Goal: Task Accomplishment & Management: Manage account settings

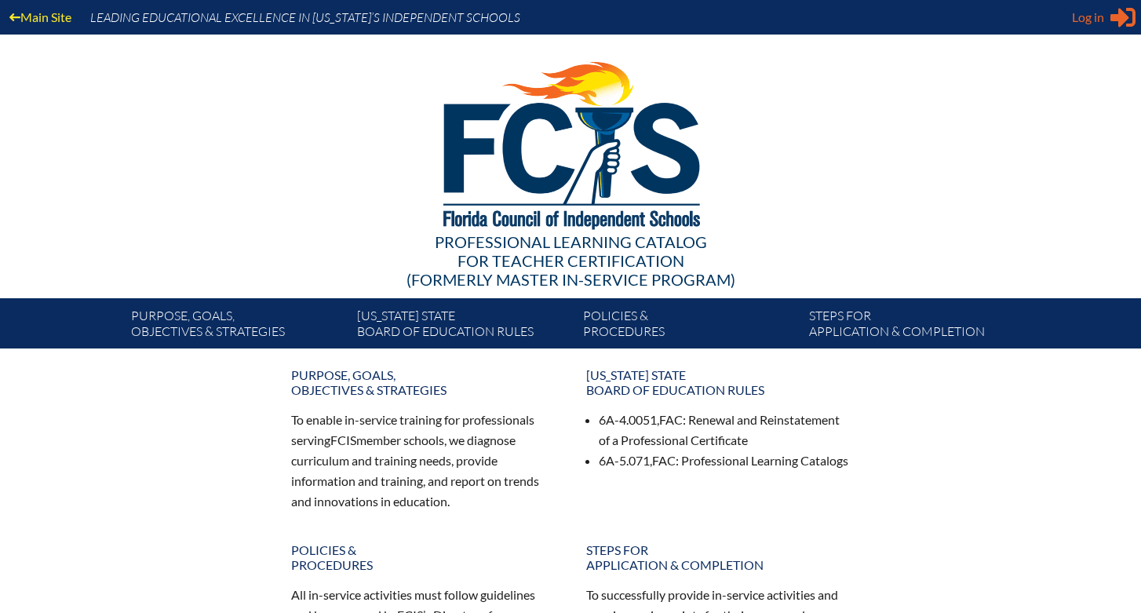
click at [1092, 18] on span "Log in" at bounding box center [1088, 17] width 32 height 19
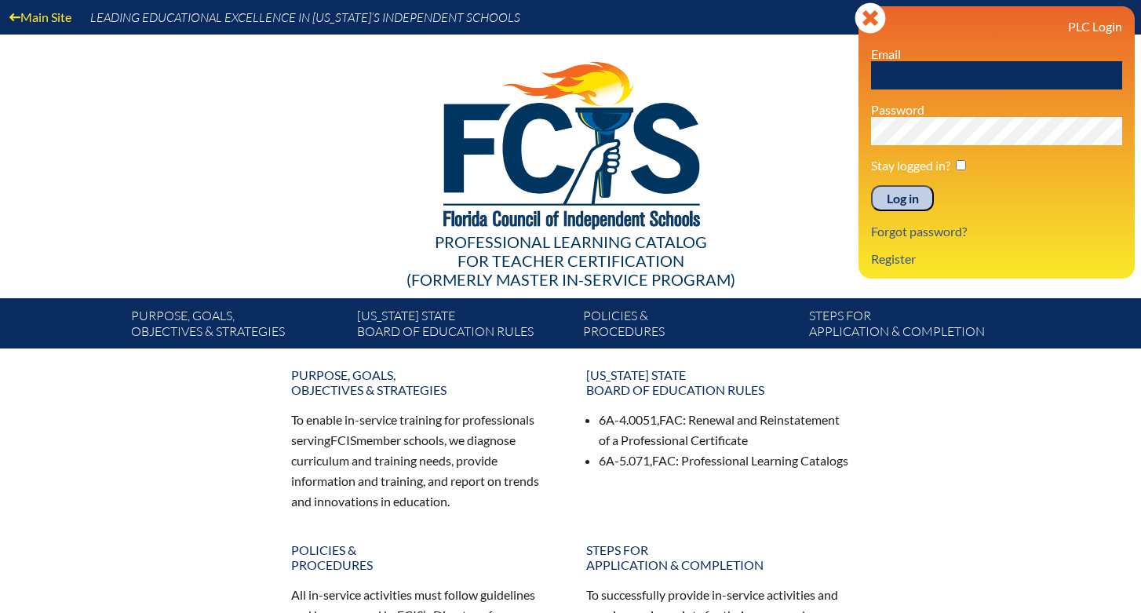
click at [947, 72] on input "text" at bounding box center [996, 75] width 251 height 28
type input "svbutler@lhps.org"
click at [912, 198] on input "Log in" at bounding box center [902, 198] width 63 height 27
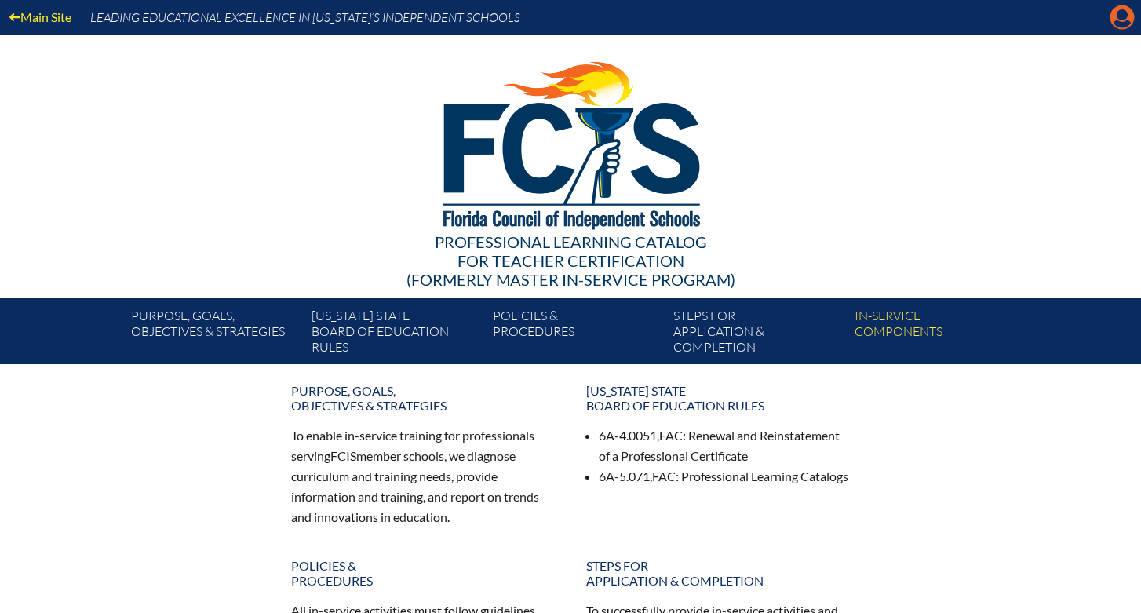
click at [1126, 17] on icon "Manage account" at bounding box center [1122, 17] width 25 height 25
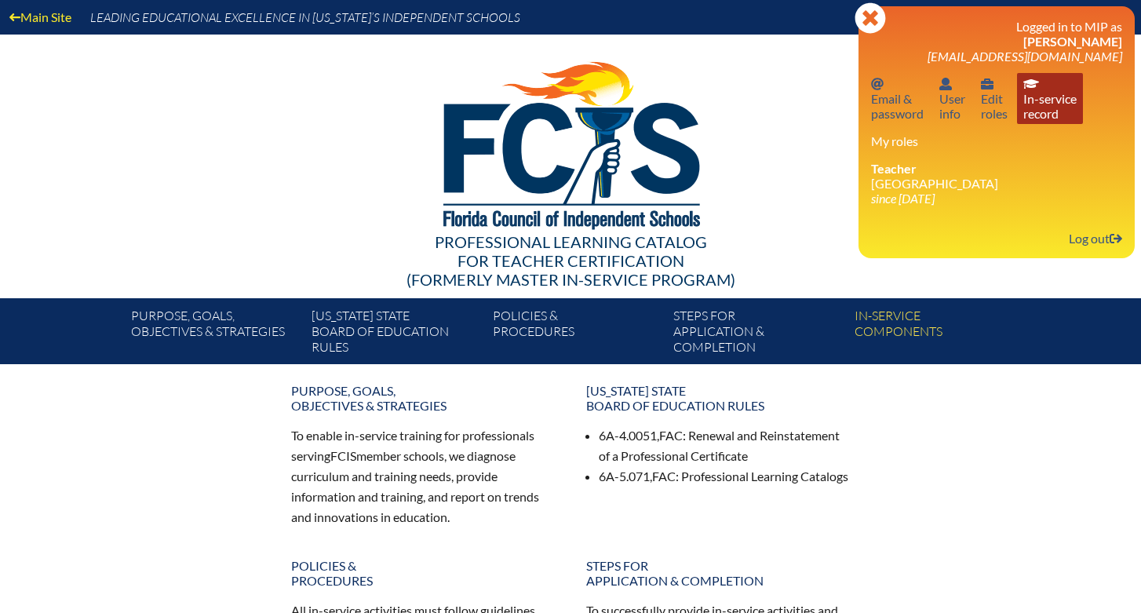
click at [1064, 112] on link "In-service record In-service record" at bounding box center [1050, 98] width 66 height 51
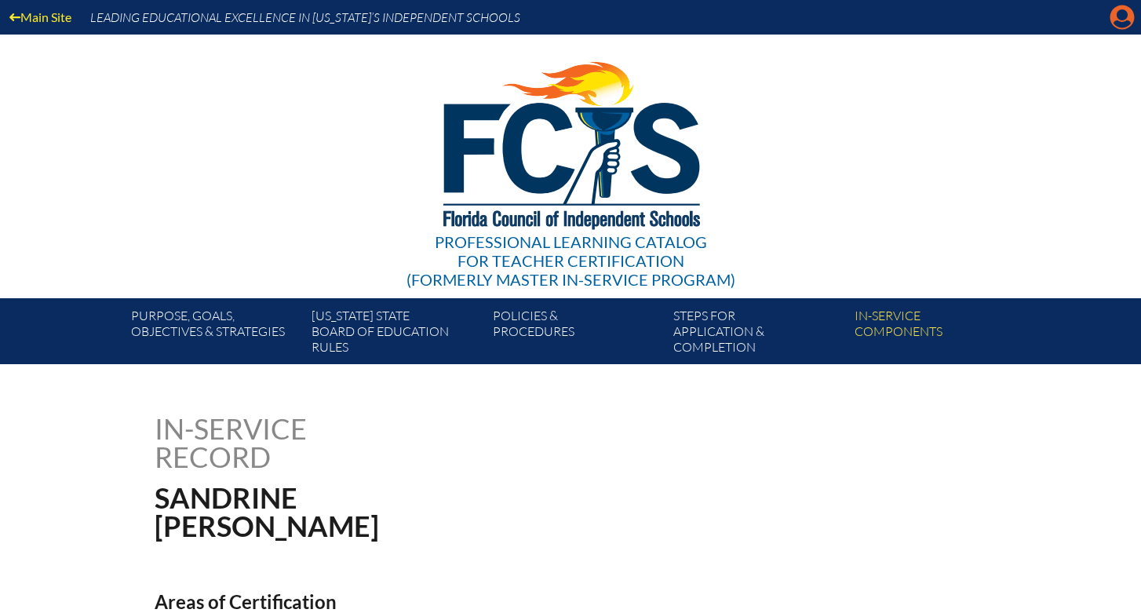
click at [1123, 18] on icon "Manage account" at bounding box center [1122, 17] width 25 height 25
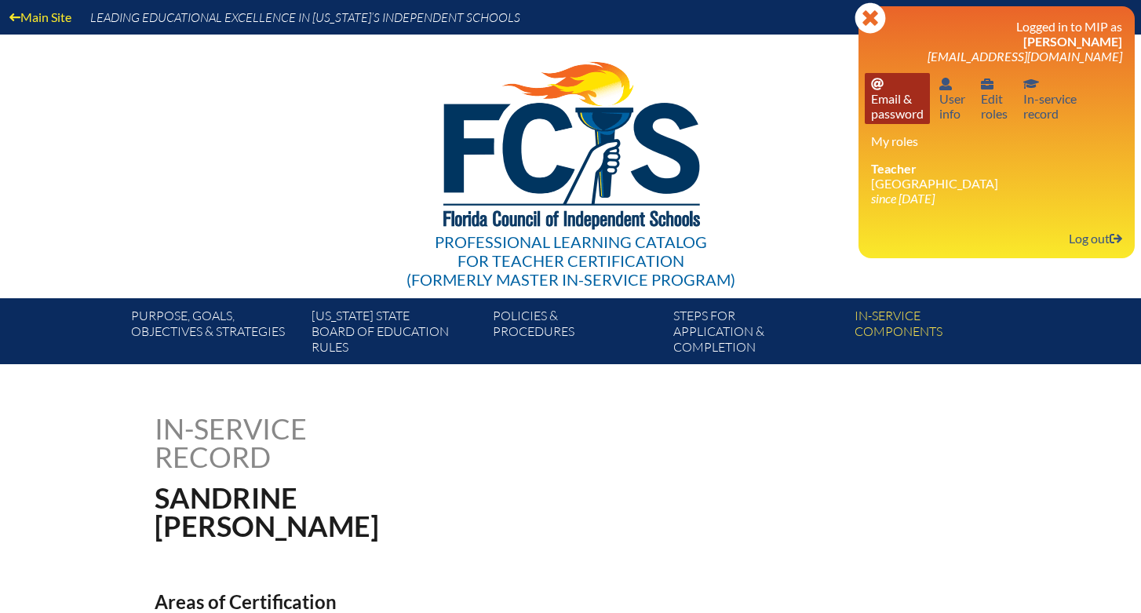
click at [888, 113] on link "Email password Email & password" at bounding box center [897, 98] width 65 height 51
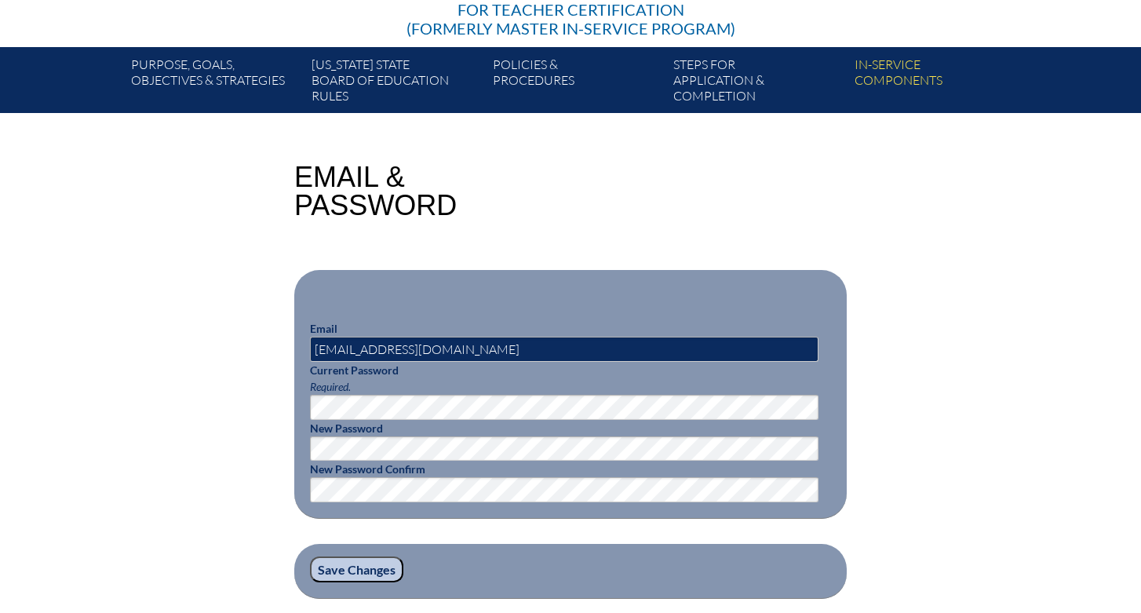
scroll to position [294, 0]
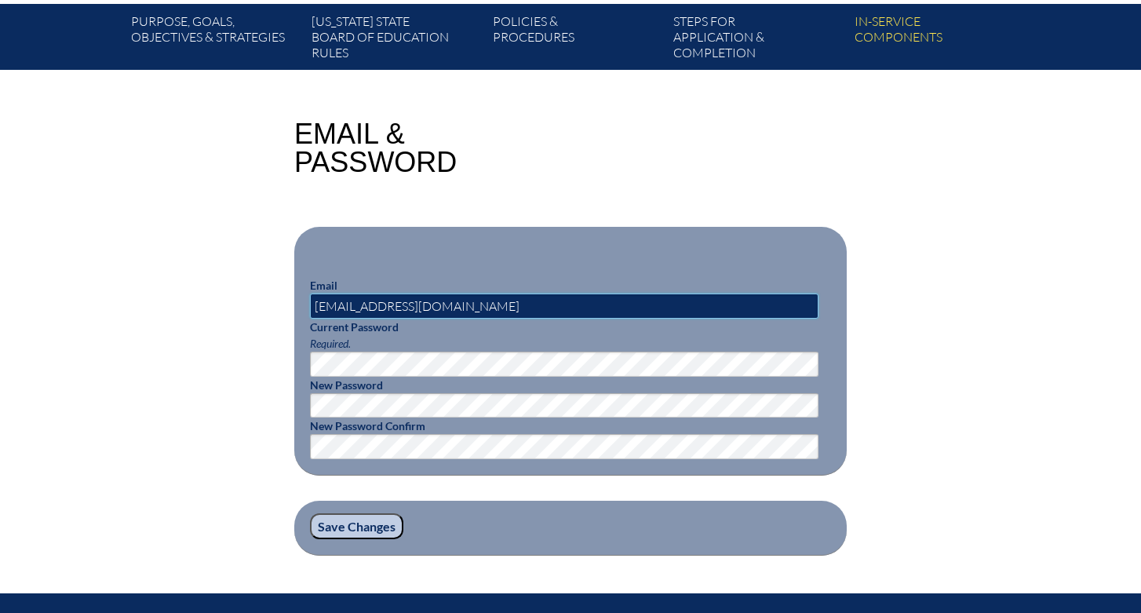
drag, startPoint x: 381, startPoint y: 307, endPoint x: 390, endPoint y: 305, distance: 9.5
click at [390, 305] on input "[EMAIL_ADDRESS][DOMAIN_NAME]" at bounding box center [564, 305] width 509 height 25
type input "[EMAIL_ADDRESS][DOMAIN_NAME]"
click at [355, 525] on input "Save Changes" at bounding box center [356, 526] width 93 height 27
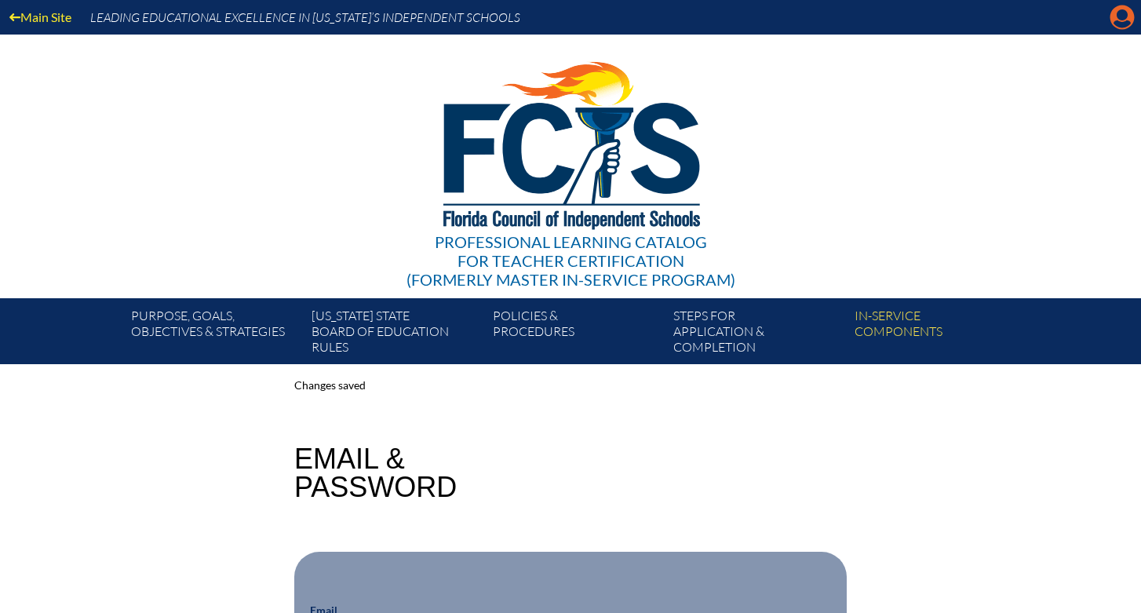
click at [1120, 20] on icon at bounding box center [1122, 17] width 24 height 24
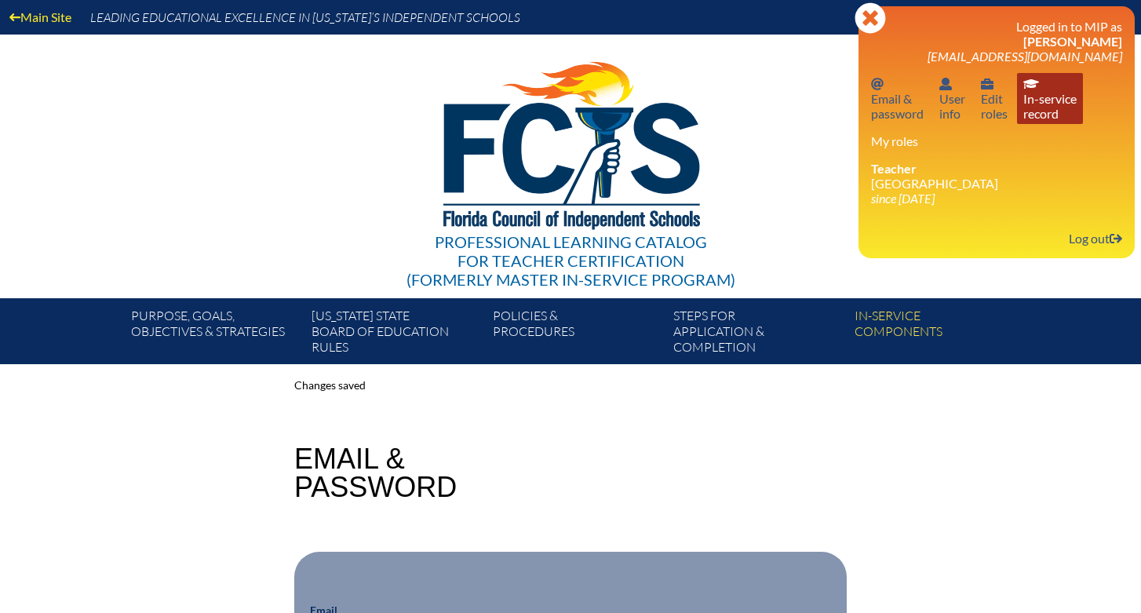
click at [1041, 104] on link "In-service record In-service record" at bounding box center [1050, 98] width 66 height 51
